Goal: Information Seeking & Learning: Learn about a topic

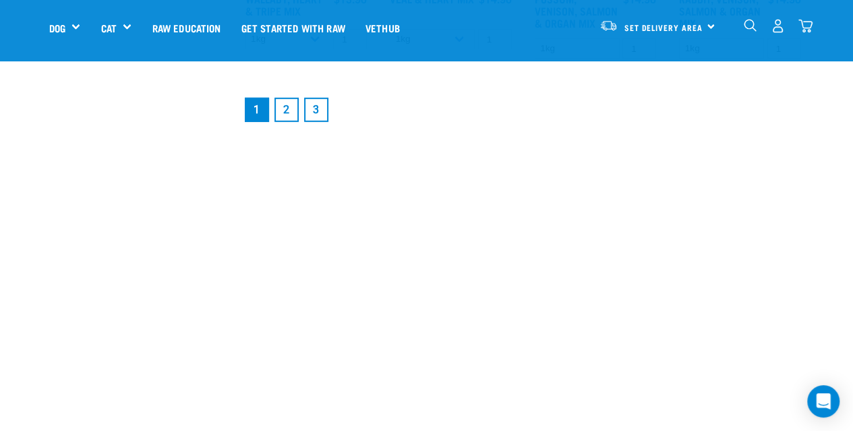
scroll to position [1686, 0]
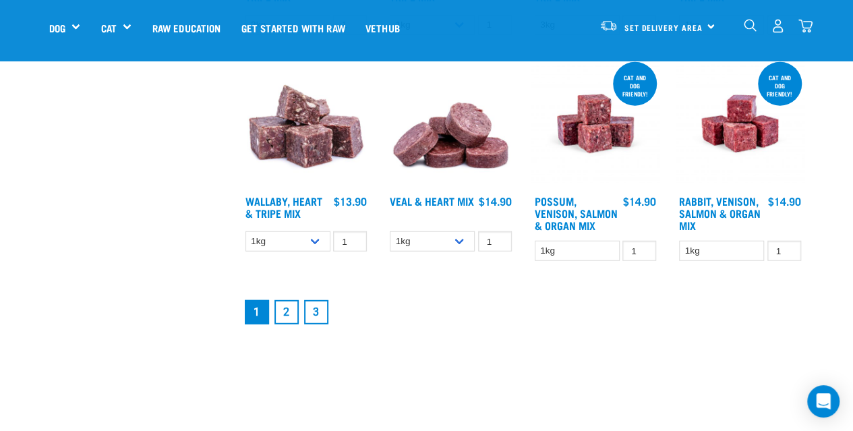
click at [286, 314] on link "2" at bounding box center [286, 312] width 24 height 24
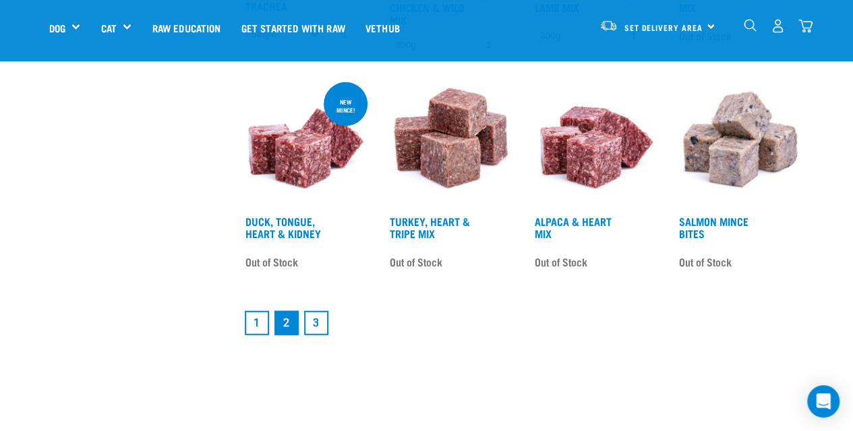
scroll to position [1686, 0]
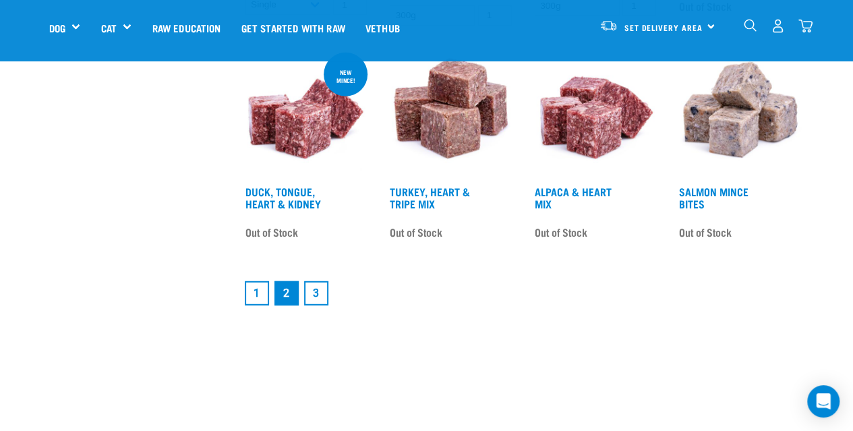
click at [319, 295] on link "3" at bounding box center [316, 293] width 24 height 24
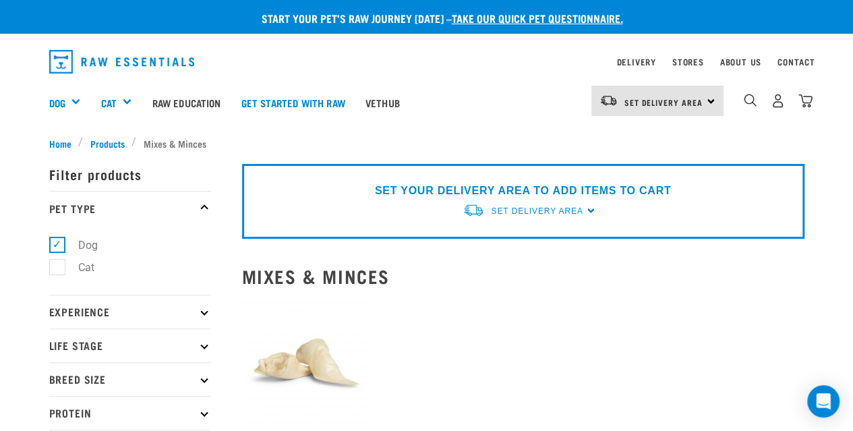
click at [57, 259] on label "Cat" at bounding box center [78, 267] width 43 height 17
click at [55, 260] on input "Cat" at bounding box center [53, 264] width 9 height 9
checkbox input "true"
click at [58, 245] on label "Dog" at bounding box center [80, 245] width 47 height 17
click at [58, 245] on input "Dog" at bounding box center [53, 242] width 9 height 9
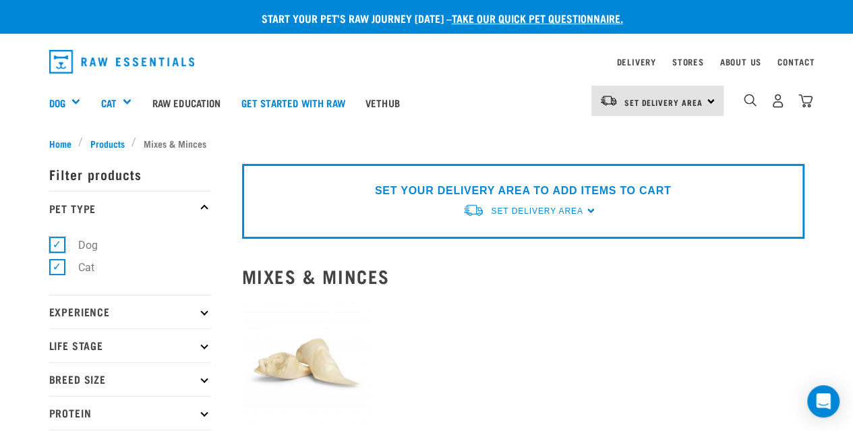
checkbox input "false"
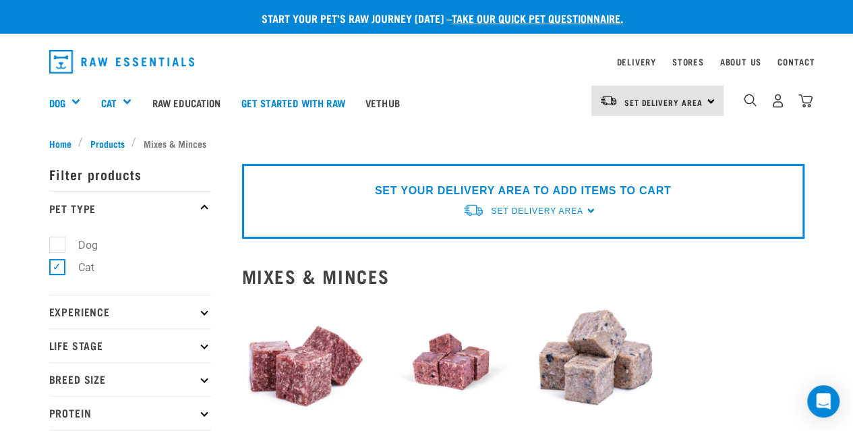
click at [57, 55] on img "dropdown navigation" at bounding box center [122, 62] width 146 height 24
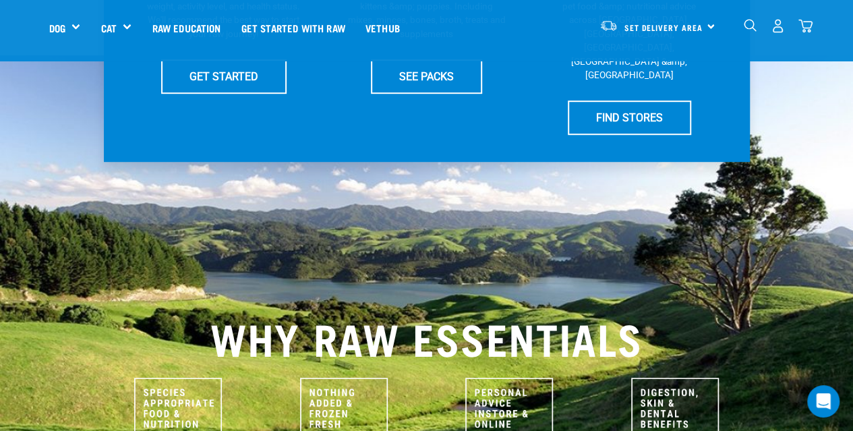
scroll to position [405, 0]
